Goal: Contribute content

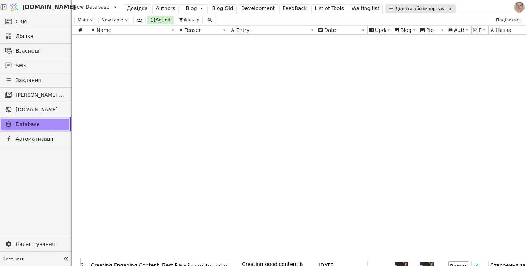
scroll to position [241, 0]
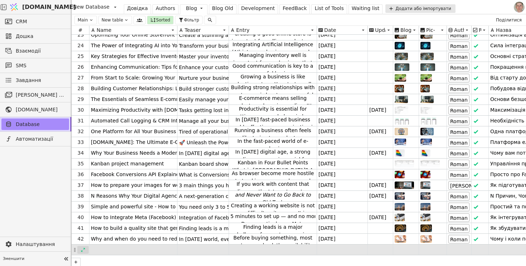
click at [84, 250] on icon at bounding box center [83, 249] width 5 height 5
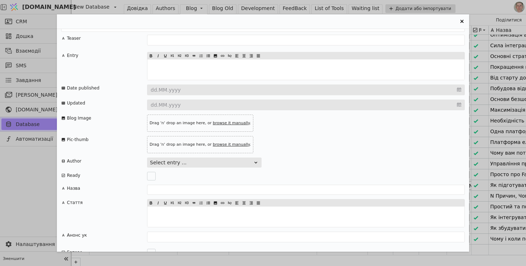
scroll to position [50, 0]
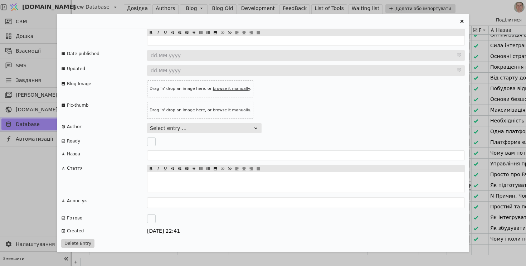
click at [175, 205] on textarea "Entry Card" at bounding box center [306, 202] width 318 height 11
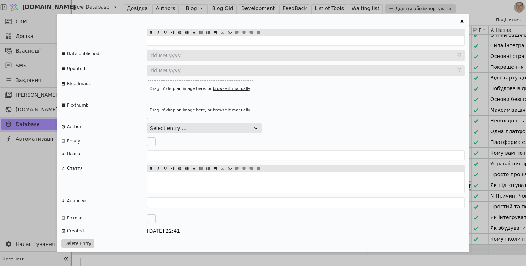
paste textarea "Ваші клієнти не знаходять потрібні товари на сайті? Дізнайтесь, як пошук може с…"
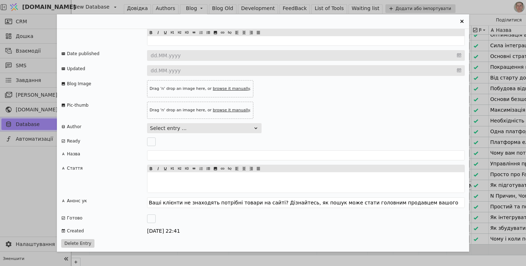
type textarea "Ваші клієнти не знаходять потрібні товари на сайті? Дізнайтесь, як пошук може с…"
click at [179, 179] on p "﻿" at bounding box center [306, 183] width 314 height 8
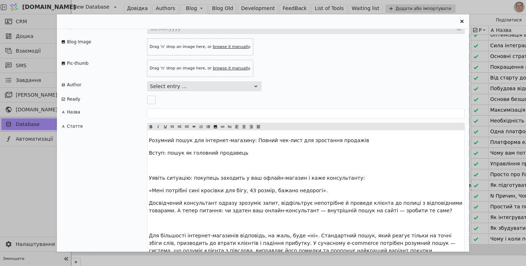
scroll to position [100, 0]
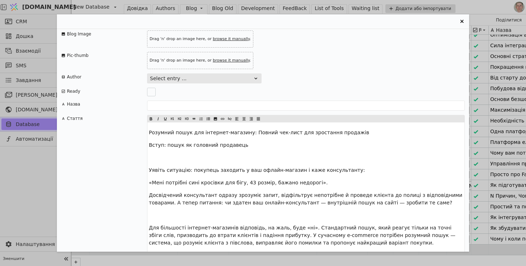
click at [211, 134] on span "Розумний пошук для інтернет-магазину: Повний чек-лист для зростання продажів" at bounding box center [259, 133] width 220 height 6
click at [188, 100] on div "Teaser Entry ﻿ Date published dd.MM.yyyy Updated dd.MM.yyyy Blog Image Drag 'n'…" at bounding box center [263, 140] width 412 height 223
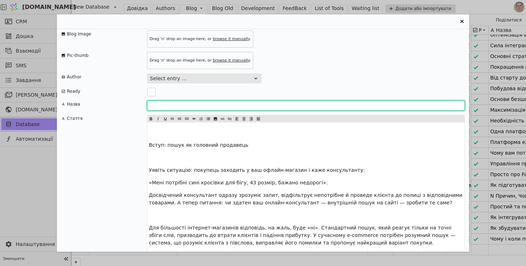
click at [183, 105] on input "Entry Card" at bounding box center [306, 106] width 318 height 10
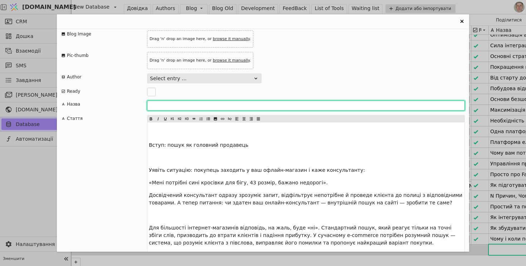
paste input "Розумний пошук для інтернет-магазину: Повний чек-лист для зростання продажів"
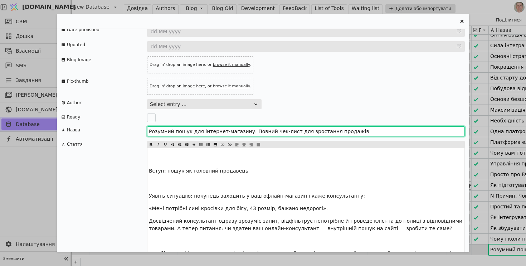
scroll to position [66, 0]
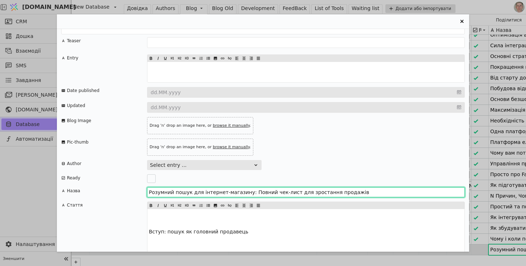
type input "Розумний пошук для інтернет-магазину: Повний чек-лист для зростання продажів"
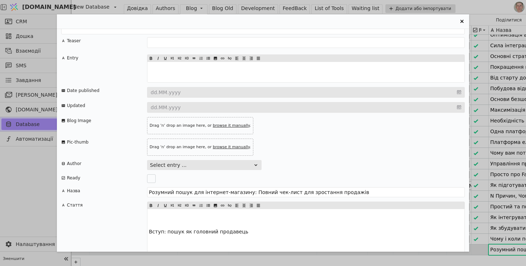
click at [169, 93] on input "Entry Card" at bounding box center [306, 92] width 318 height 11
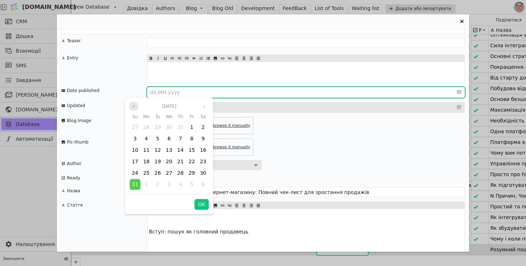
click at [133, 106] on icon "angle left" at bounding box center [134, 106] width 4 height 4
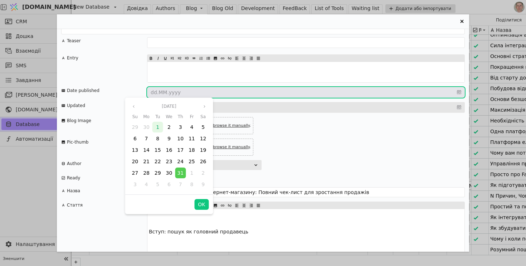
click at [157, 126] on span "1" at bounding box center [157, 127] width 3 height 6
click at [204, 206] on button "OK" at bounding box center [201, 204] width 14 height 11
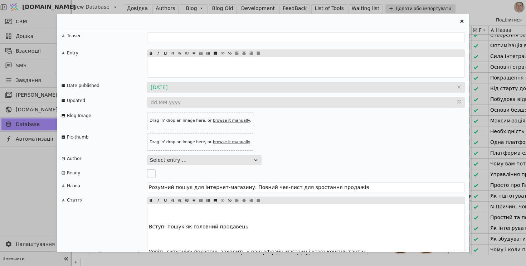
click at [243, 161] on button "Select entry ..." at bounding box center [204, 160] width 115 height 10
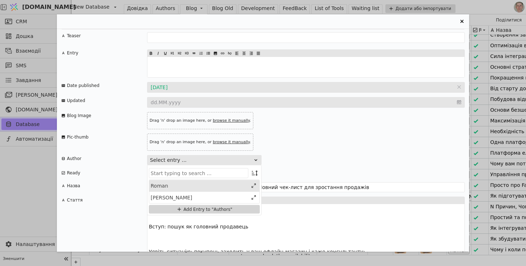
click at [194, 188] on div "Roman" at bounding box center [199, 186] width 97 height 8
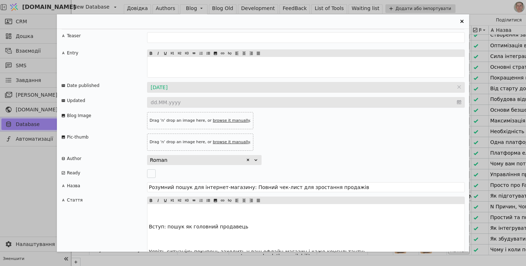
click at [341, 155] on div "Roman" at bounding box center [306, 160] width 318 height 10
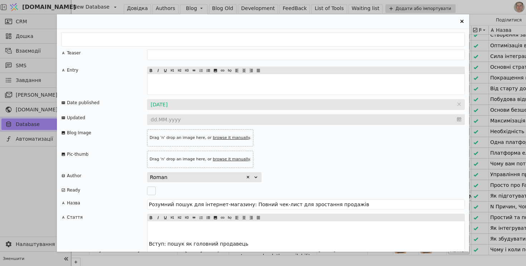
click at [175, 81] on p "﻿" at bounding box center [306, 85] width 314 height 8
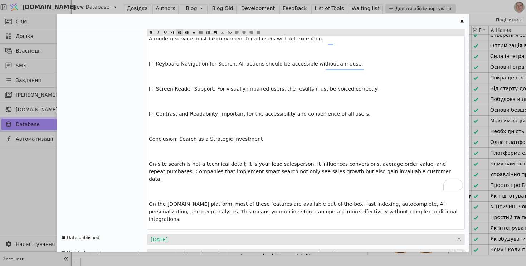
scroll to position [1542, 0]
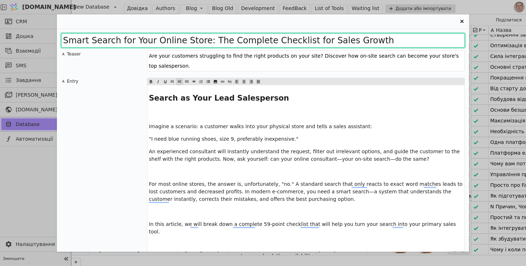
click at [193, 44] on input "Smart Search for Your Online Store: The Complete Checklist for Sales Growth" at bounding box center [263, 40] width 404 height 14
